Goal: Task Accomplishment & Management: Complete application form

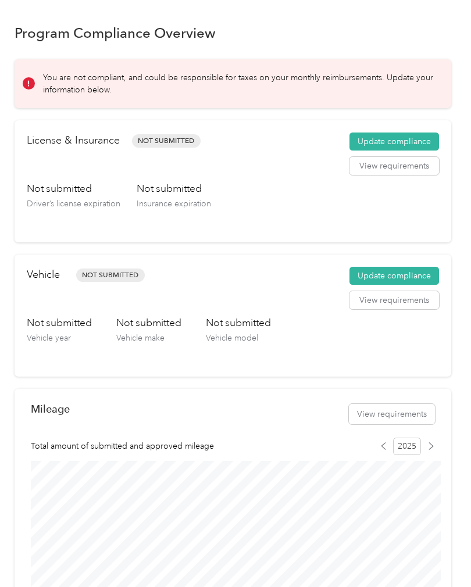
click at [395, 135] on button "Update compliance" at bounding box center [393, 141] width 89 height 19
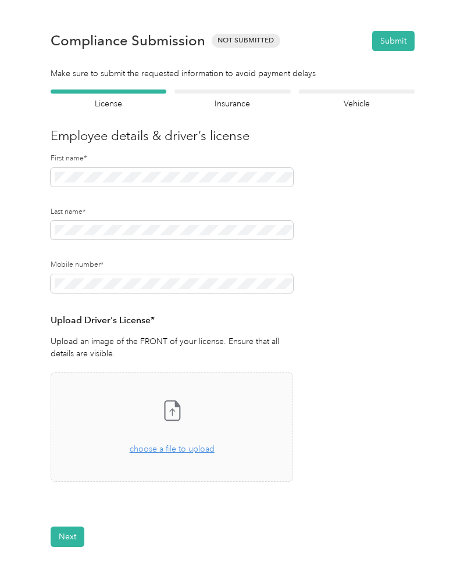
click at [175, 444] on span "choose a file to upload" at bounding box center [172, 449] width 85 height 10
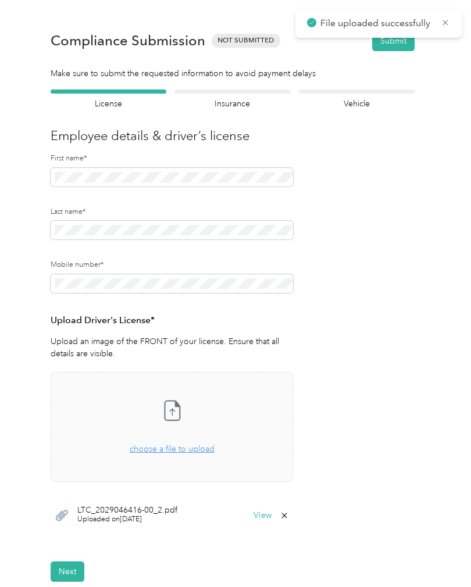
click at [72, 576] on button "Next" at bounding box center [68, 571] width 34 height 20
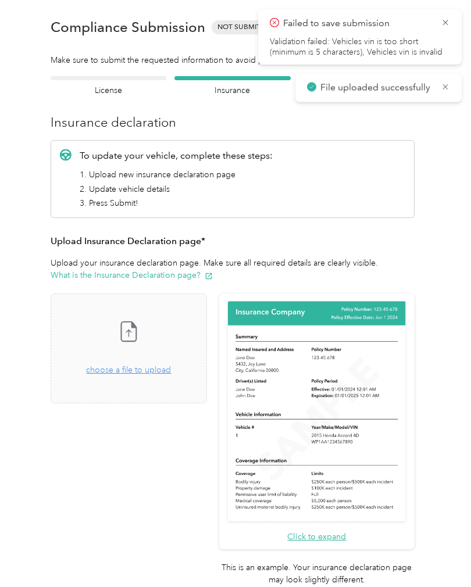
scroll to position [15, 0]
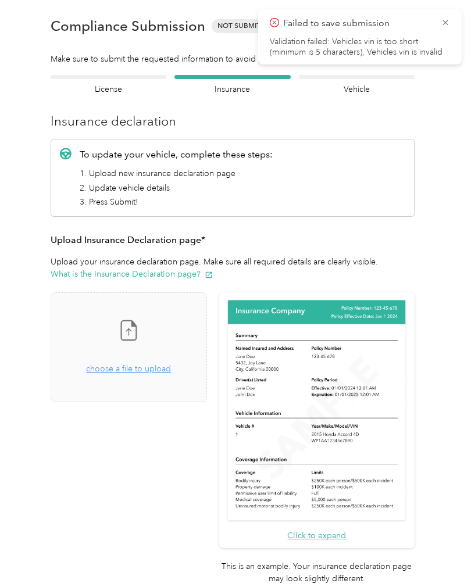
click at [131, 368] on span "choose a file to upload" at bounding box center [128, 369] width 85 height 10
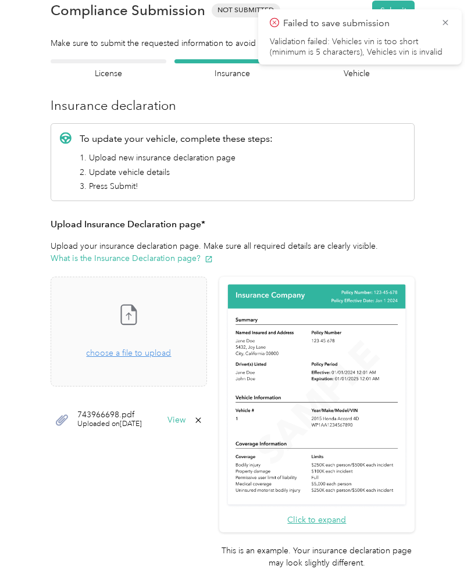
scroll to position [48, 0]
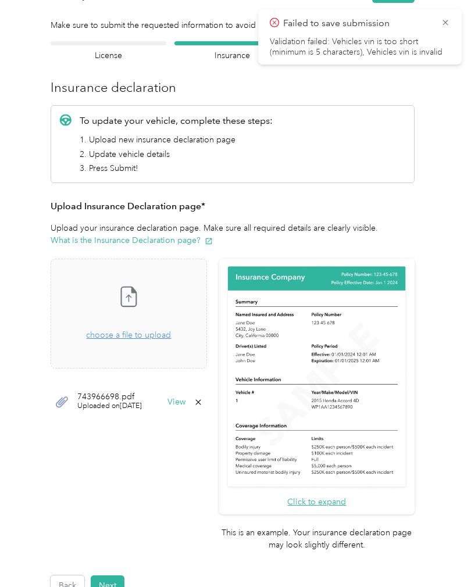
click at [111, 575] on button "Next" at bounding box center [108, 585] width 34 height 20
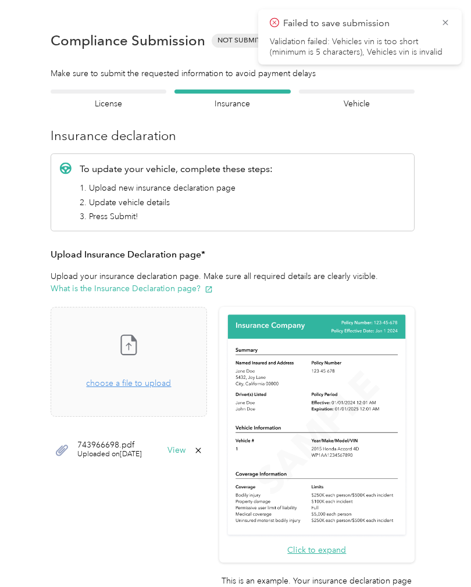
scroll to position [1, 0]
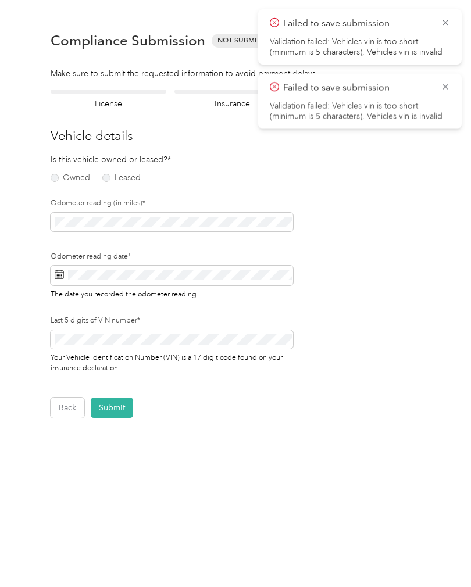
click at [107, 170] on div "Owned Leased" at bounding box center [91, 176] width 80 height 12
click at [104, 178] on label "Leased" at bounding box center [121, 178] width 38 height 8
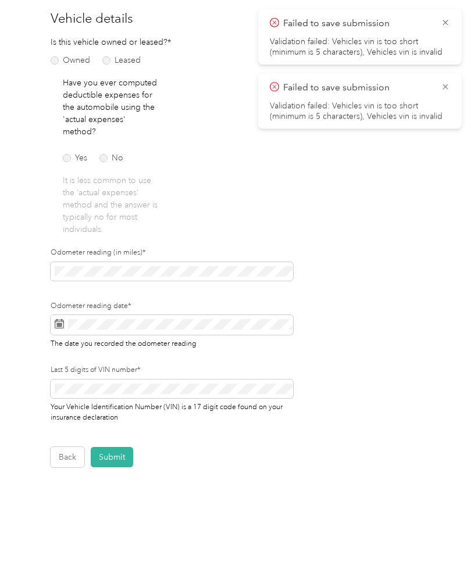
scroll to position [117, 0]
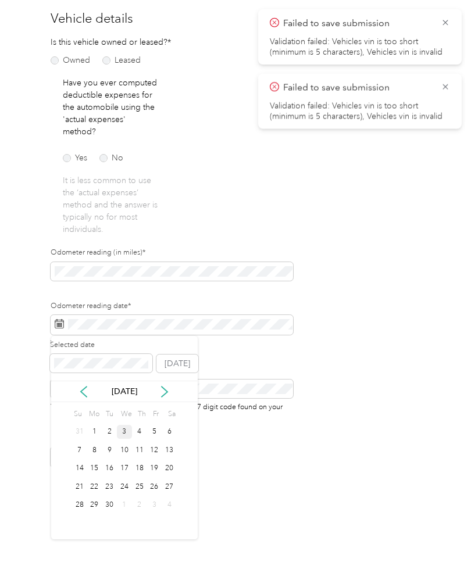
click at [123, 428] on div "3" at bounding box center [124, 432] width 15 height 15
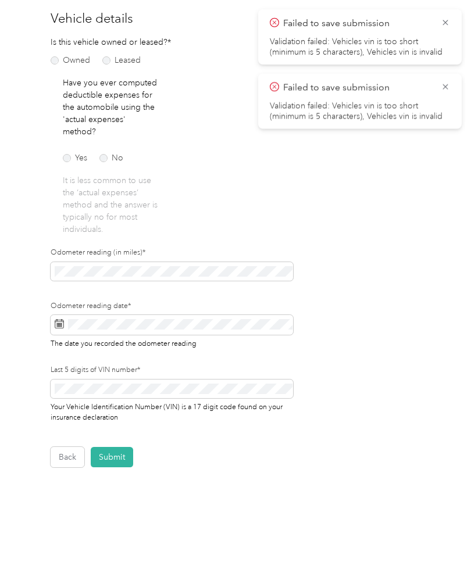
click at [139, 262] on span at bounding box center [172, 271] width 242 height 19
click at [147, 379] on div "Last 5 digits of VIN number* Your Vehicle Identification Number (VIN) is a 17 d…" at bounding box center [172, 394] width 242 height 58
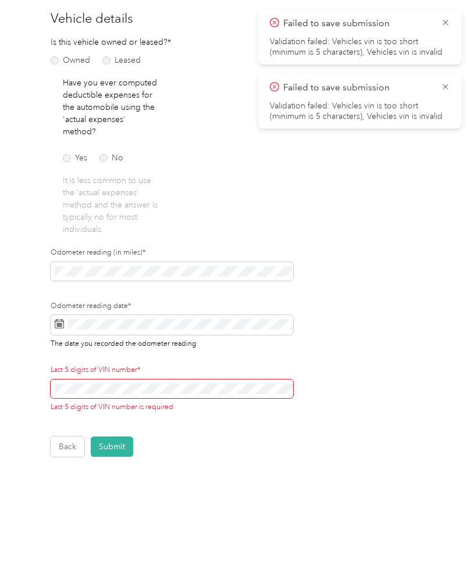
scroll to position [114, 0]
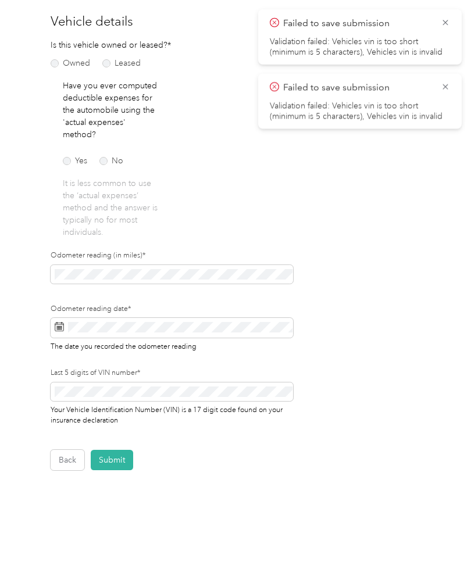
click at [121, 456] on button "Submit" at bounding box center [112, 460] width 42 height 20
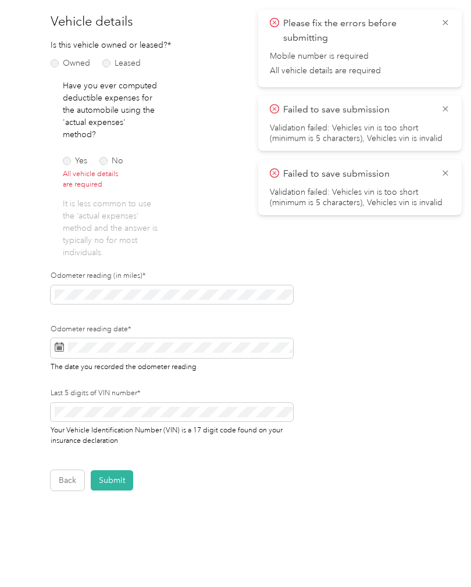
click at [109, 161] on label "No" at bounding box center [111, 161] width 24 height 8
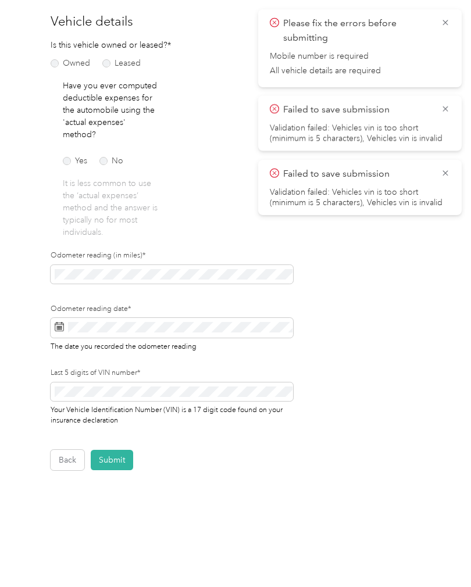
click at [111, 457] on button "Submit" at bounding box center [112, 460] width 42 height 20
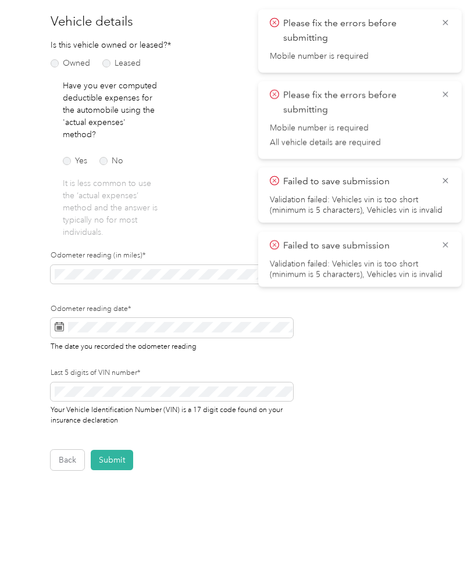
click at [438, 10] on div "Please fix the errors before submitting Mobile number is required" at bounding box center [359, 40] width 203 height 63
click at [438, 9] on div "Please fix the errors before submitting Mobile number is required" at bounding box center [359, 40] width 203 height 63
click at [446, 19] on icon at bounding box center [444, 22] width 9 height 10
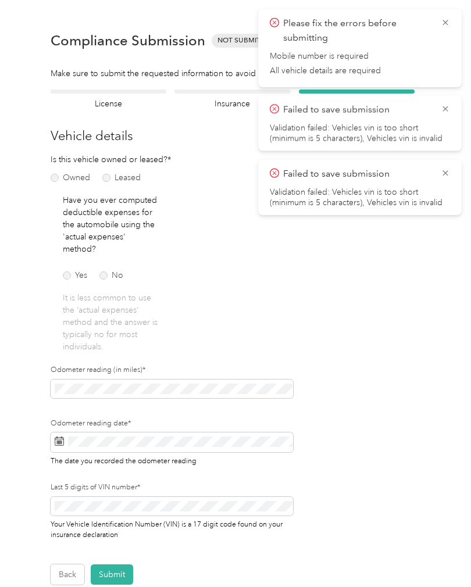
scroll to position [0, 0]
click at [445, 22] on icon at bounding box center [444, 22] width 9 height 10
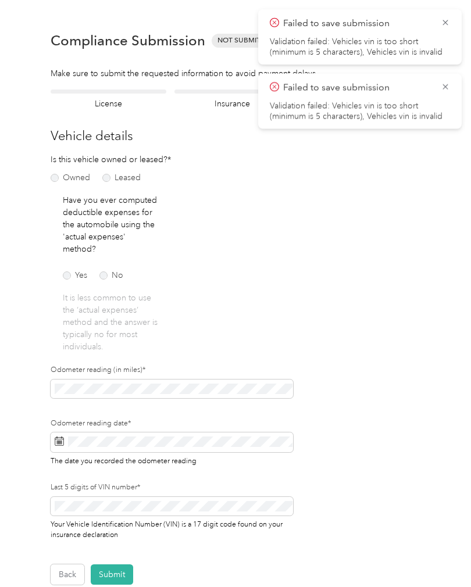
click at [446, 13] on div "Failed to save submission Validation failed: Vehicles vin is too short (minimum…" at bounding box center [359, 36] width 203 height 55
click at [449, 18] on icon at bounding box center [444, 22] width 9 height 10
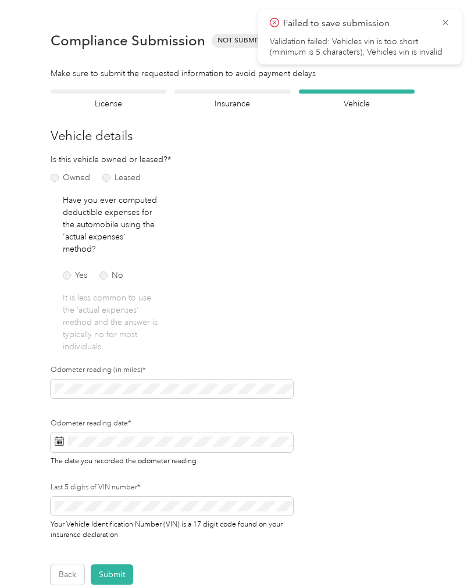
click at [447, 17] on icon at bounding box center [444, 22] width 9 height 10
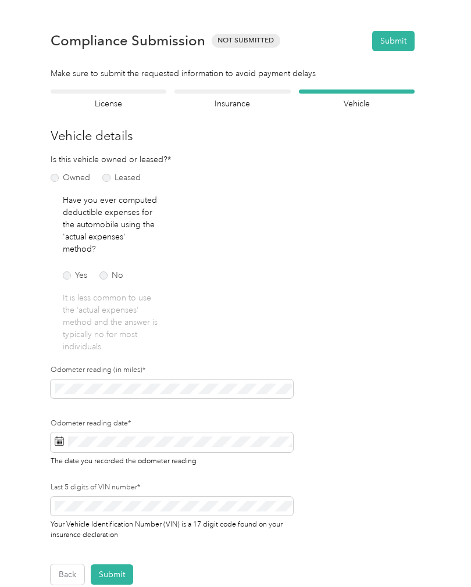
click at [406, 37] on button "Submit" at bounding box center [393, 41] width 42 height 20
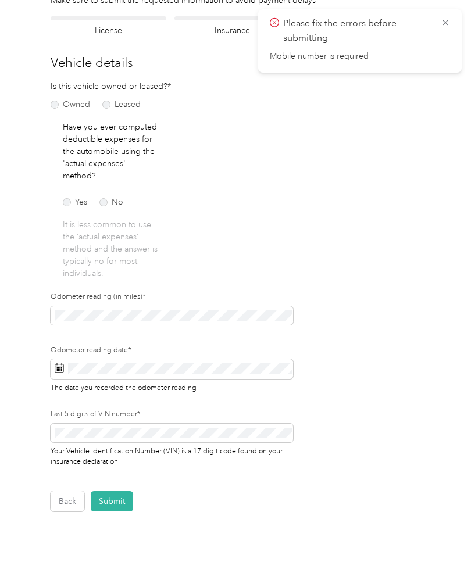
scroll to position [73, 0]
click at [48, 105] on div "Employee details & driver’s license License Insurance declaration Insurance Veh…" at bounding box center [233, 263] width 436 height 495
click at [63, 101] on label "Owned" at bounding box center [71, 105] width 40 height 8
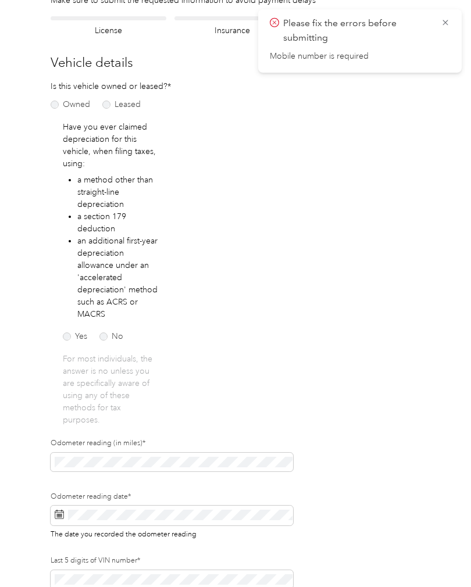
click at [116, 101] on label "Leased" at bounding box center [121, 105] width 38 height 8
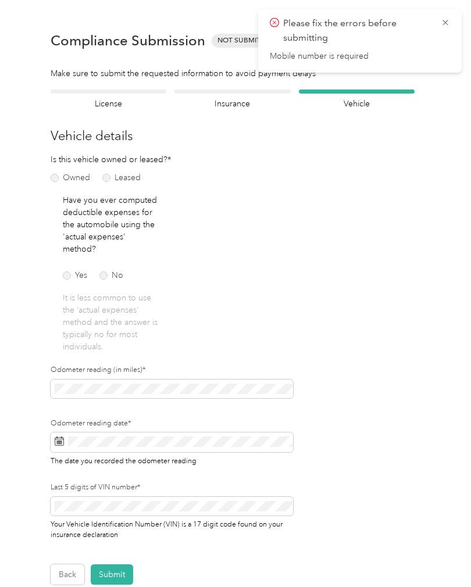
scroll to position [0, 0]
click at [119, 90] on div at bounding box center [109, 91] width 116 height 4
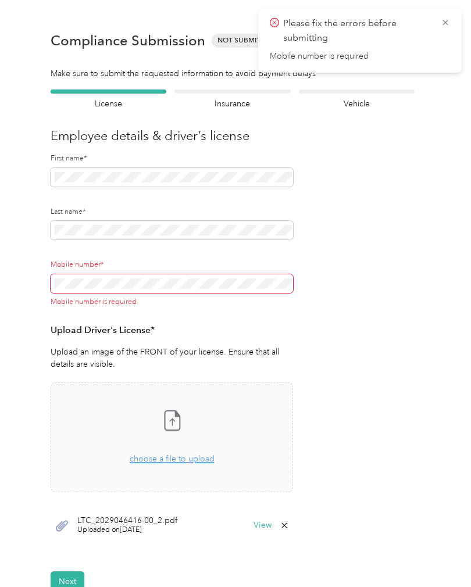
click at [112, 106] on h4 "License" at bounding box center [109, 104] width 116 height 12
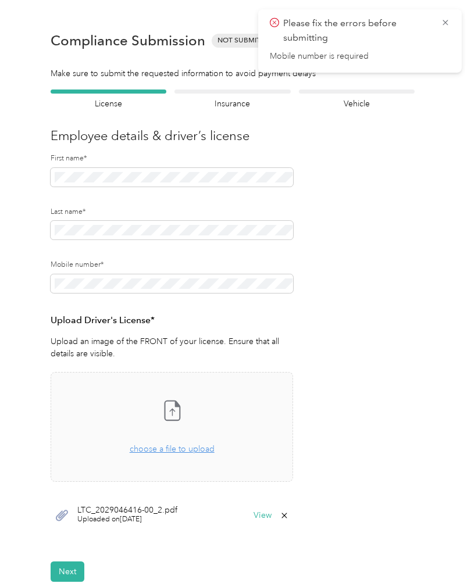
click at [58, 576] on button "Next" at bounding box center [68, 571] width 34 height 20
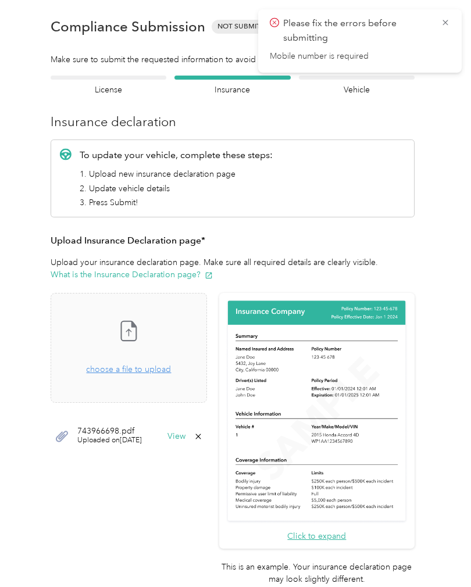
scroll to position [15, 0]
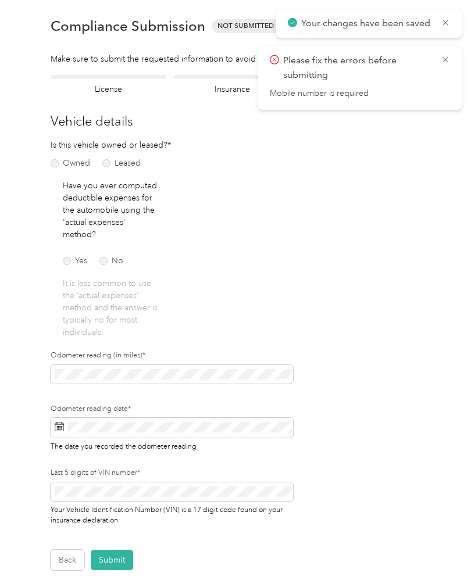
click at [116, 557] on button "Submit" at bounding box center [112, 560] width 42 height 20
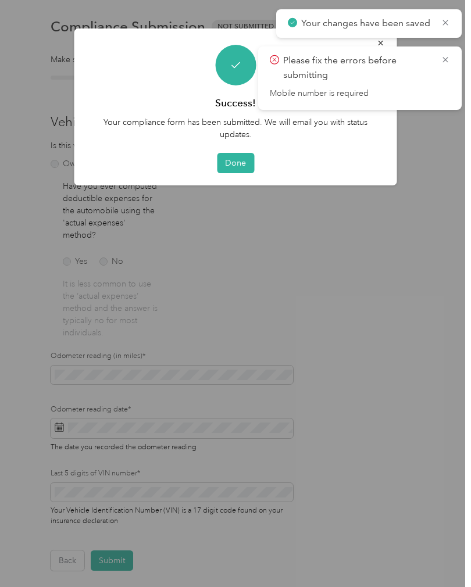
click at [236, 167] on button "Done" at bounding box center [235, 163] width 37 height 20
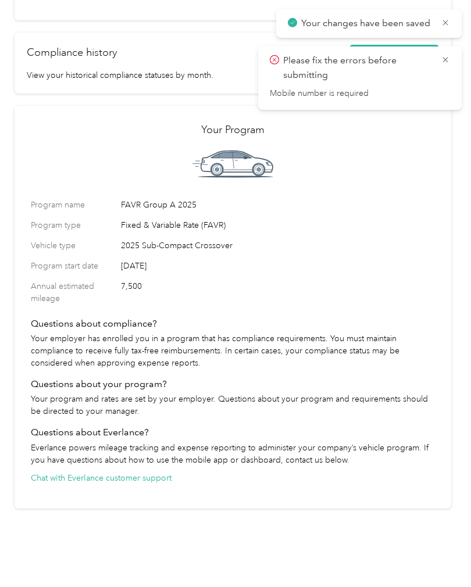
scroll to position [740, 0]
